Goal: Information Seeking & Learning: Find specific fact

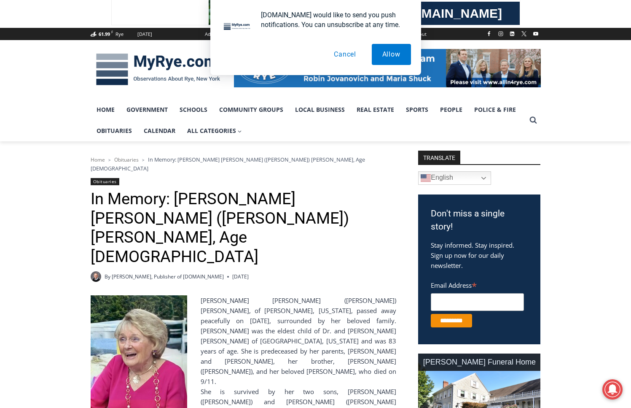
scroll to position [127, 0]
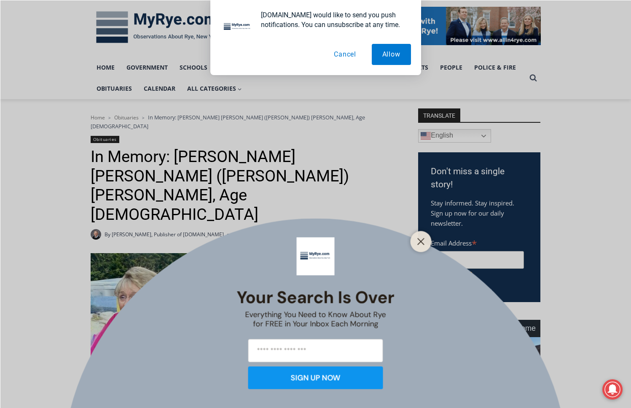
click at [407, 56] on button "Allow" at bounding box center [391, 54] width 39 height 21
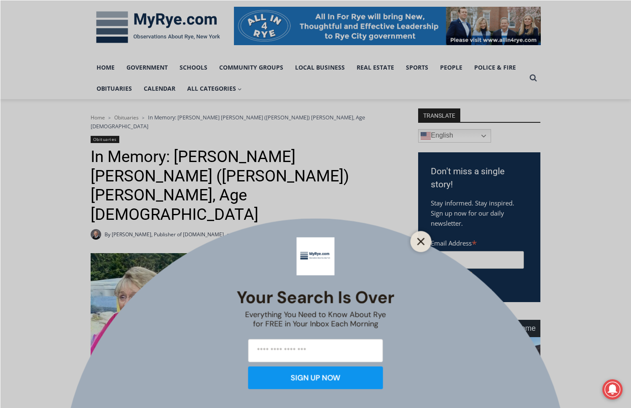
click at [423, 238] on icon "Close" at bounding box center [422, 241] width 8 height 8
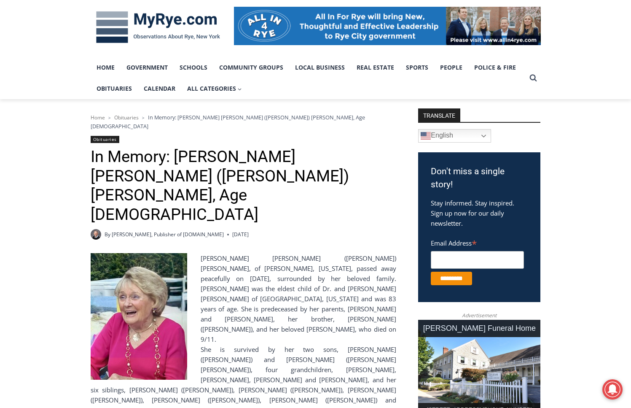
scroll to position [84, 0]
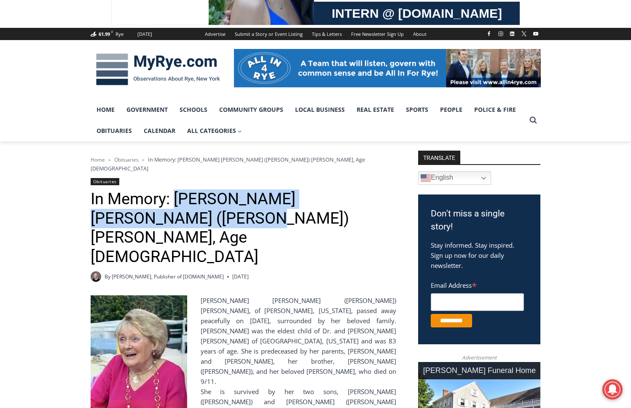
drag, startPoint x: 160, startPoint y: 212, endPoint x: 177, endPoint y: 188, distance: 29.7
click at [177, 189] on h1 "In Memory: [PERSON_NAME] [PERSON_NAME] ([PERSON_NAME]) [PERSON_NAME], Age [DEMO…" at bounding box center [244, 227] width 306 height 77
drag, startPoint x: 177, startPoint y: 188, endPoint x: 200, endPoint y: 192, distance: 23.2
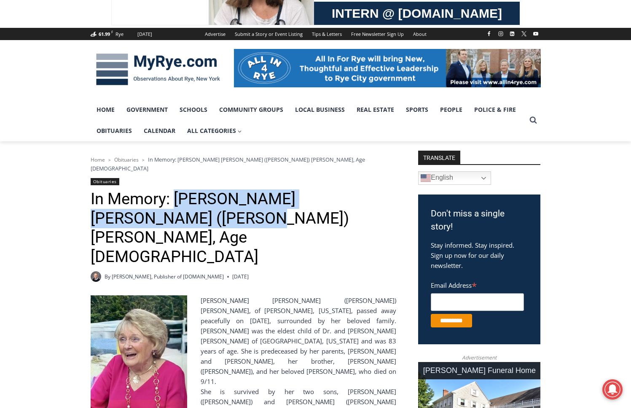
copy h1 "[PERSON_NAME] [PERSON_NAME] ([PERSON_NAME]) [PERSON_NAME]"
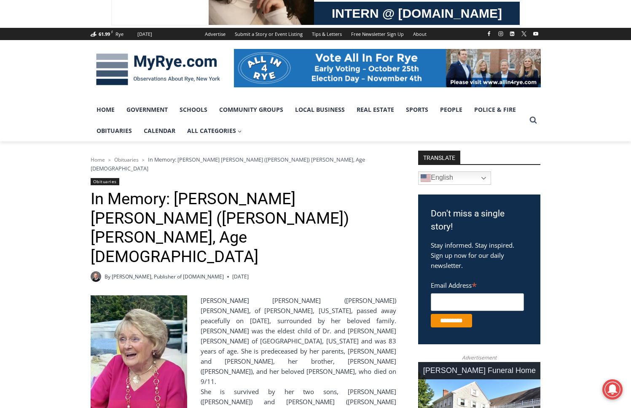
drag, startPoint x: 46, startPoint y: 211, endPoint x: 52, endPoint y: 196, distance: 16.1
drag, startPoint x: 52, startPoint y: 196, endPoint x: 22, endPoint y: 105, distance: 96.4
click at [22, 105] on div "61.99 F Rye [DATE] Advertise Submit a Story or Event Listing Tips & Letters Fre…" at bounding box center [315, 84] width 631 height 113
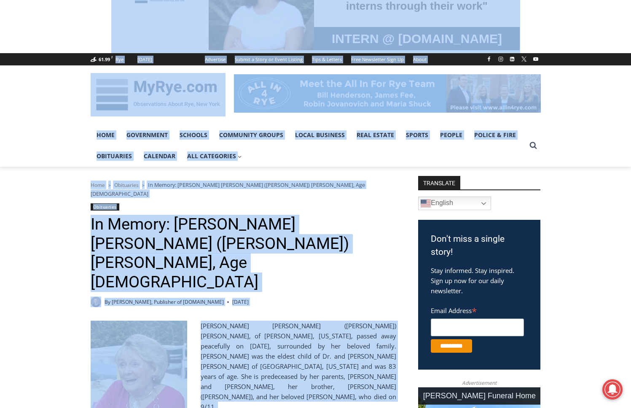
scroll to position [0, 0]
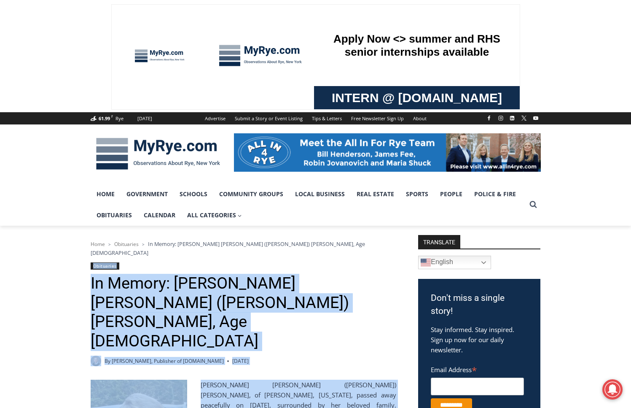
drag, startPoint x: 183, startPoint y: 254, endPoint x: 50, endPoint y: 261, distance: 132.7
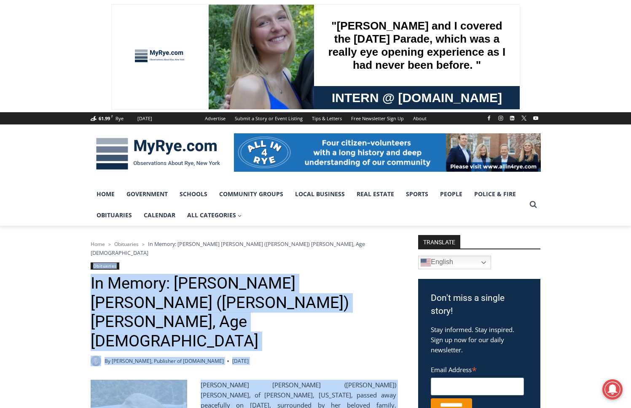
copy div "Obituaries In Memory: [PERSON_NAME] [PERSON_NAME] ([PERSON_NAME]) [PERSON_NAME]…"
